Goal: Task Accomplishment & Management: Manage account settings

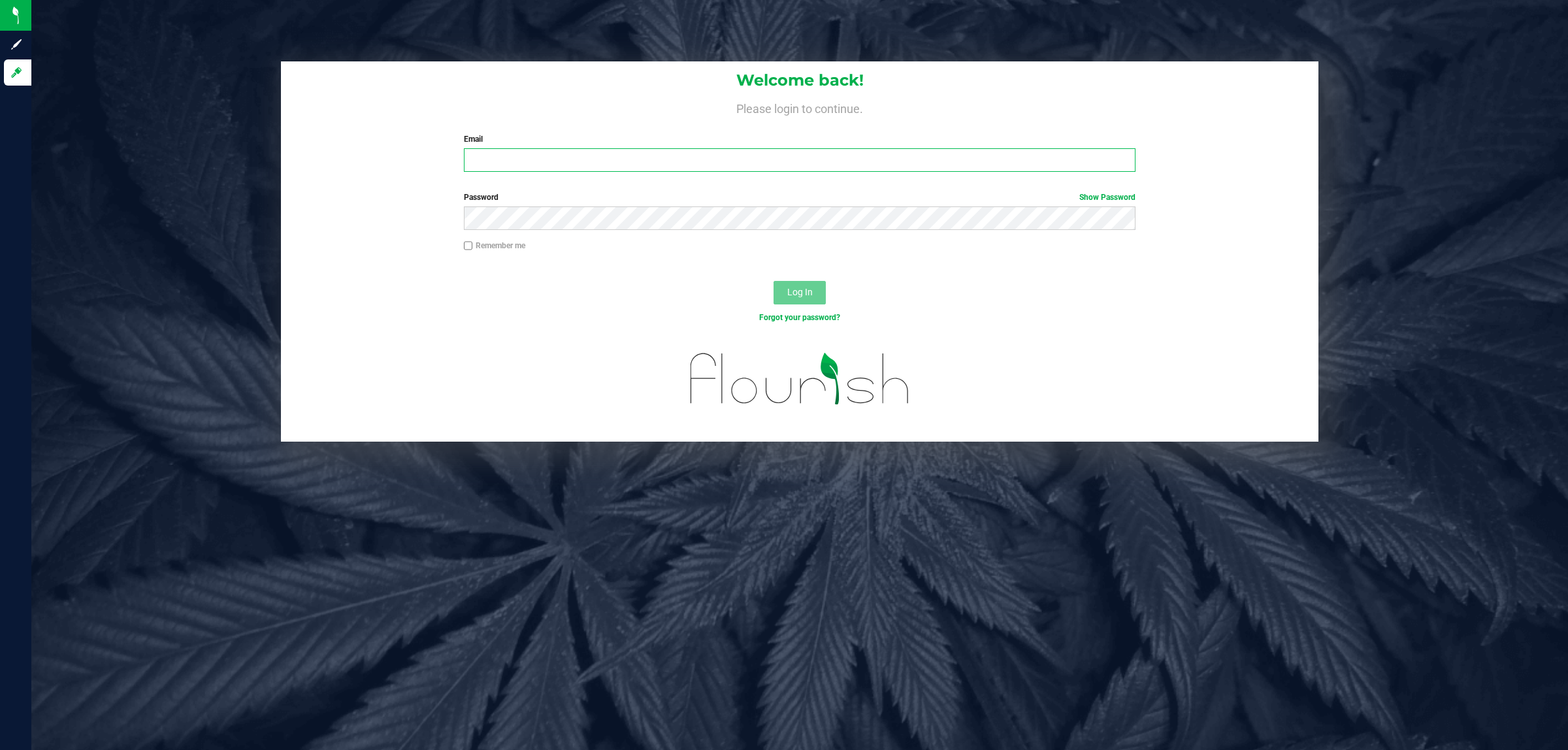
click at [559, 164] on input "Email" at bounding box center [799, 160] width 672 height 24
type input "[EMAIL_ADDRESS][DOMAIN_NAME]"
click at [773, 281] on button "Log In" at bounding box center [799, 292] width 53 height 24
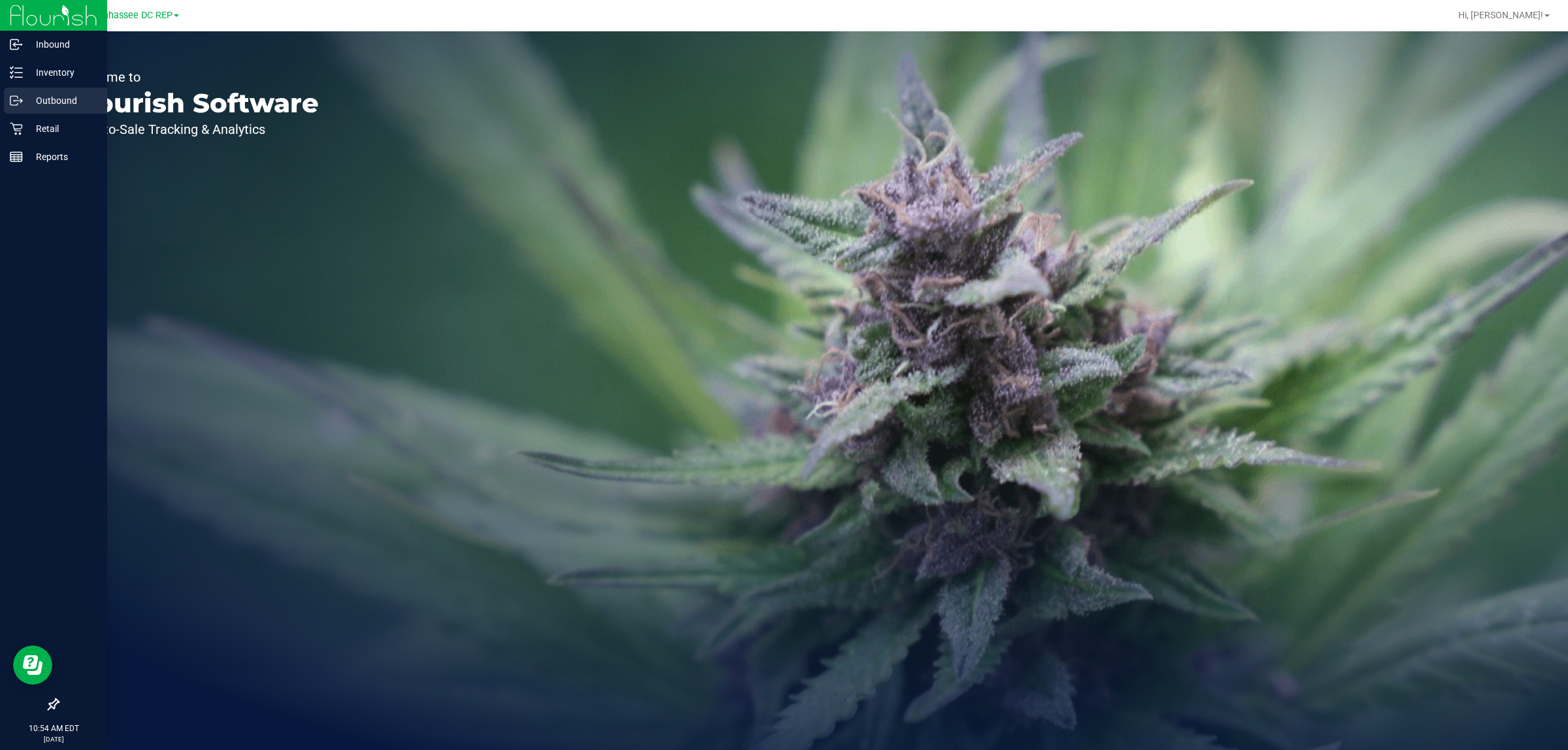
click at [70, 93] on p "Outbound" at bounding box center [62, 101] width 78 height 16
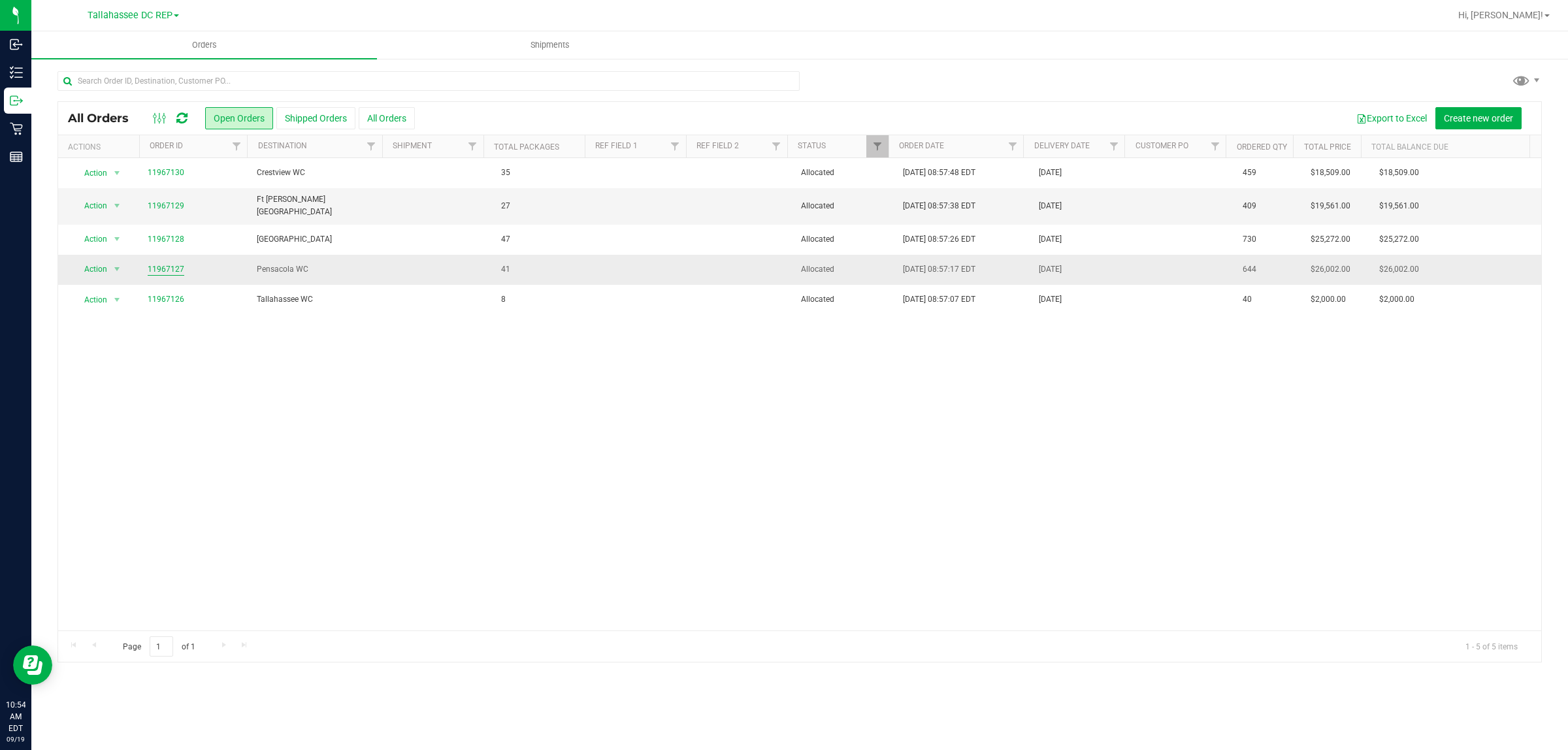
click at [165, 265] on link "11967127" at bounding box center [166, 270] width 37 height 12
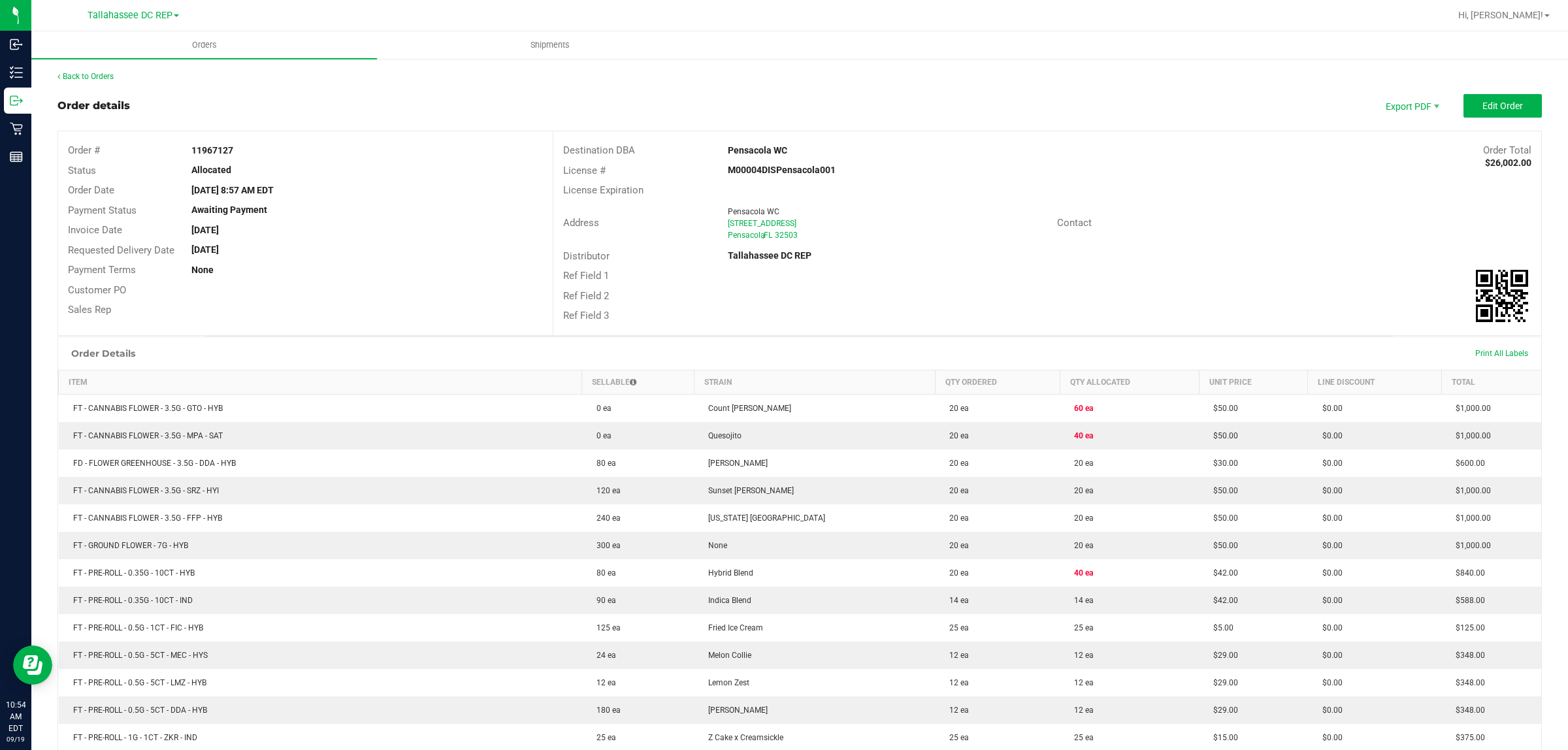
click at [913, 225] on div "[STREET_ADDRESS]" at bounding box center [888, 223] width 320 height 11
click at [1465, 105] on button "Edit Order" at bounding box center [1503, 106] width 78 height 24
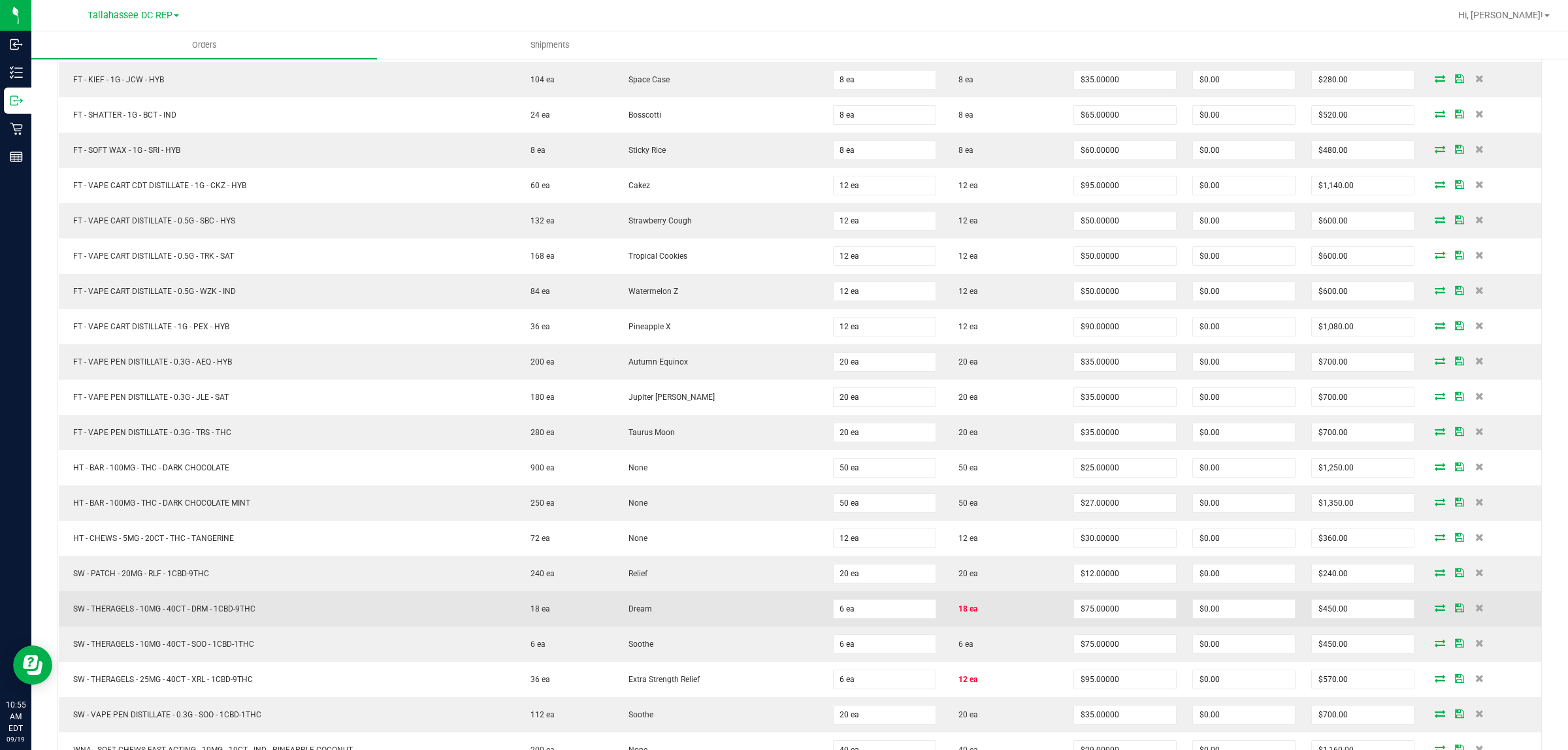
scroll to position [817, 0]
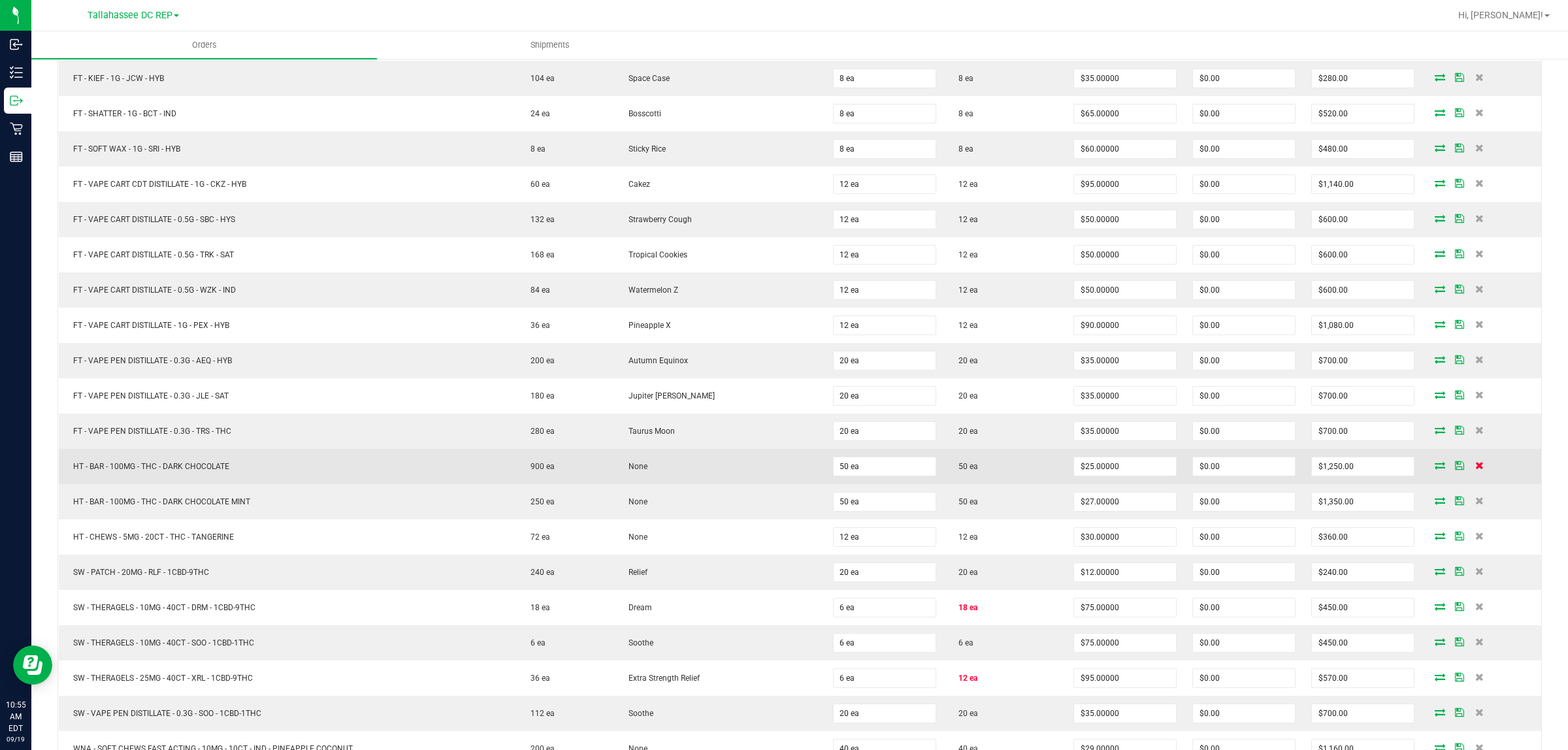
click at [1475, 469] on icon at bounding box center [1479, 465] width 8 height 8
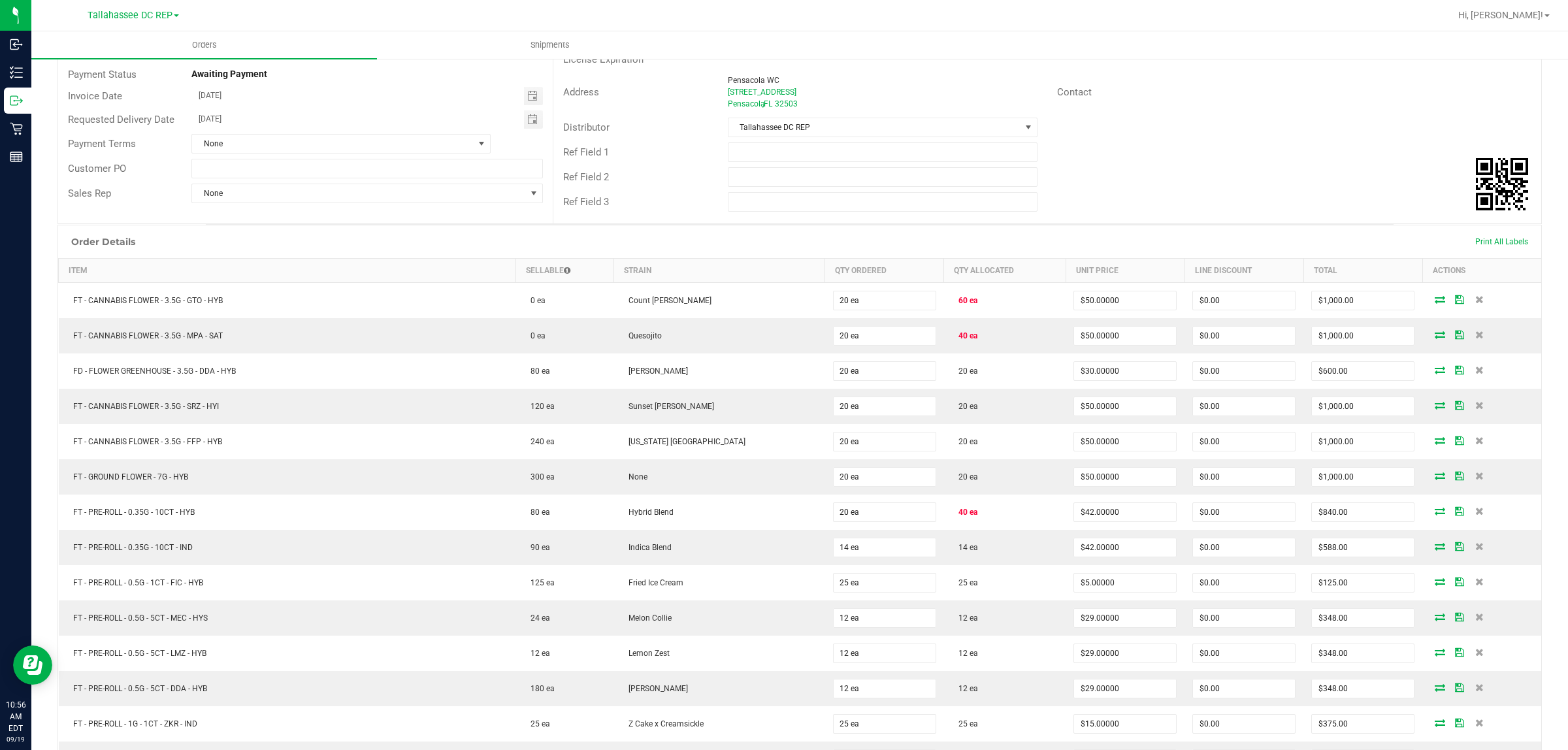
scroll to position [0, 0]
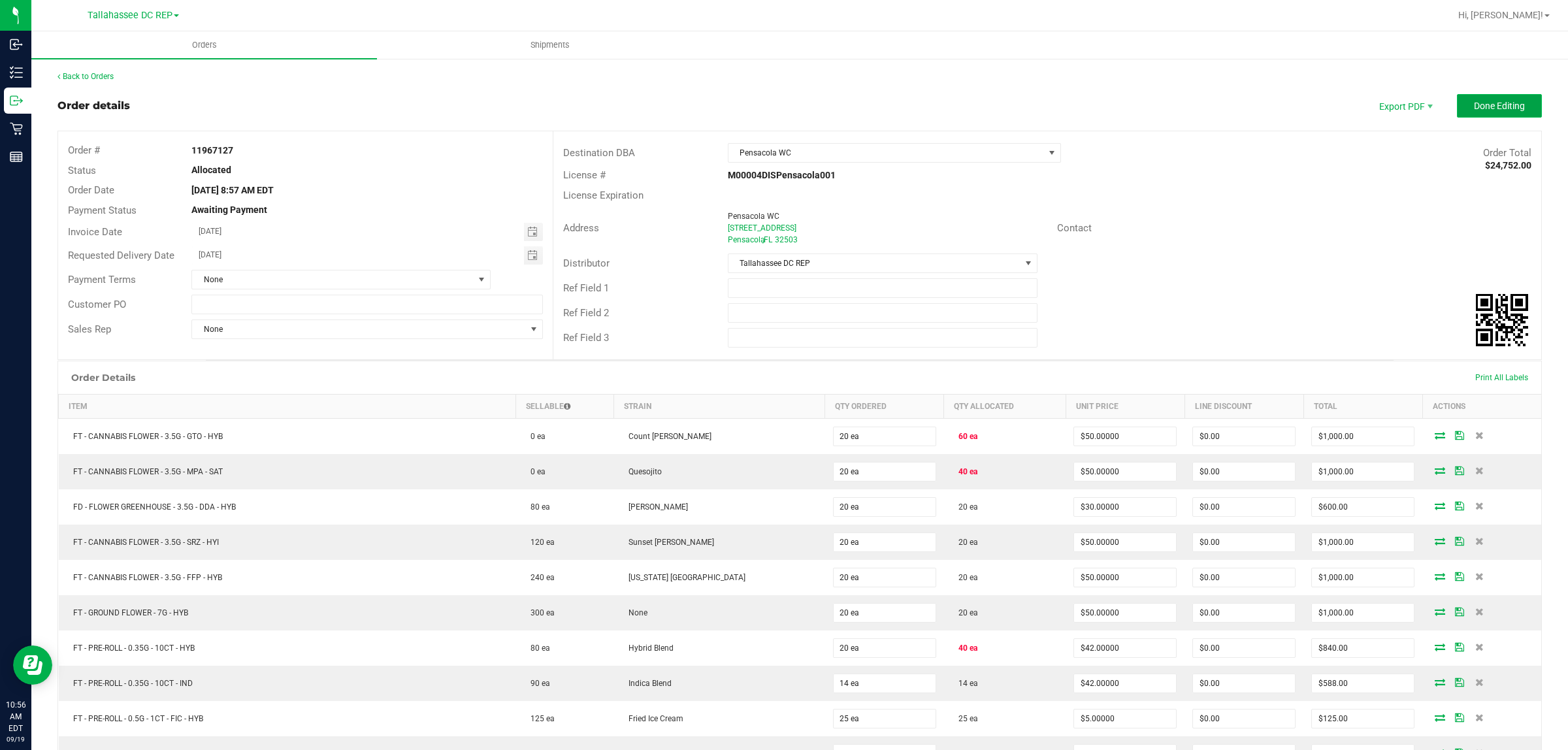
click at [1490, 105] on span "Done Editing" at bounding box center [1499, 106] width 51 height 11
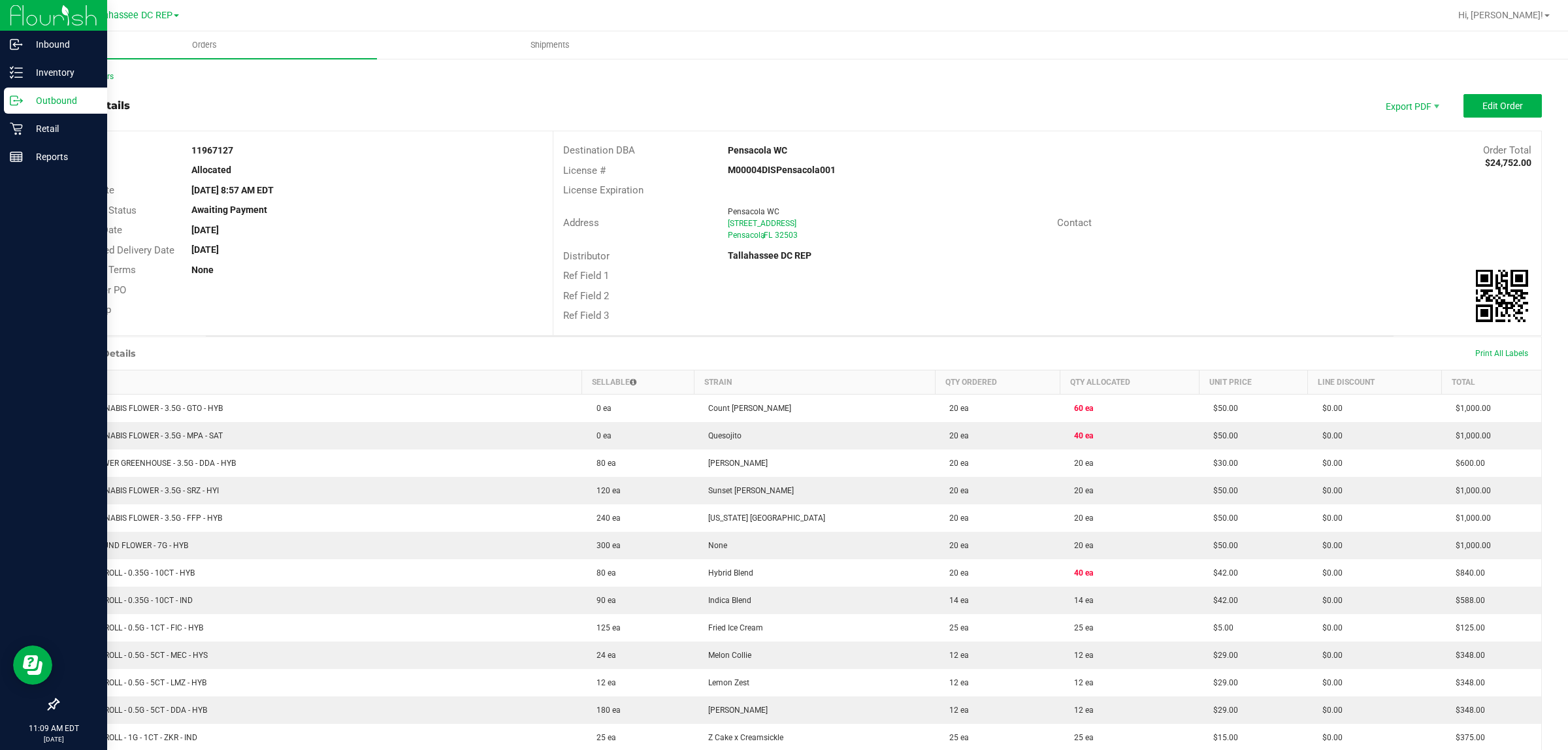
click at [11, 100] on icon at bounding box center [16, 101] width 13 height 13
